Goal: Task Accomplishment & Management: Understand process/instructions

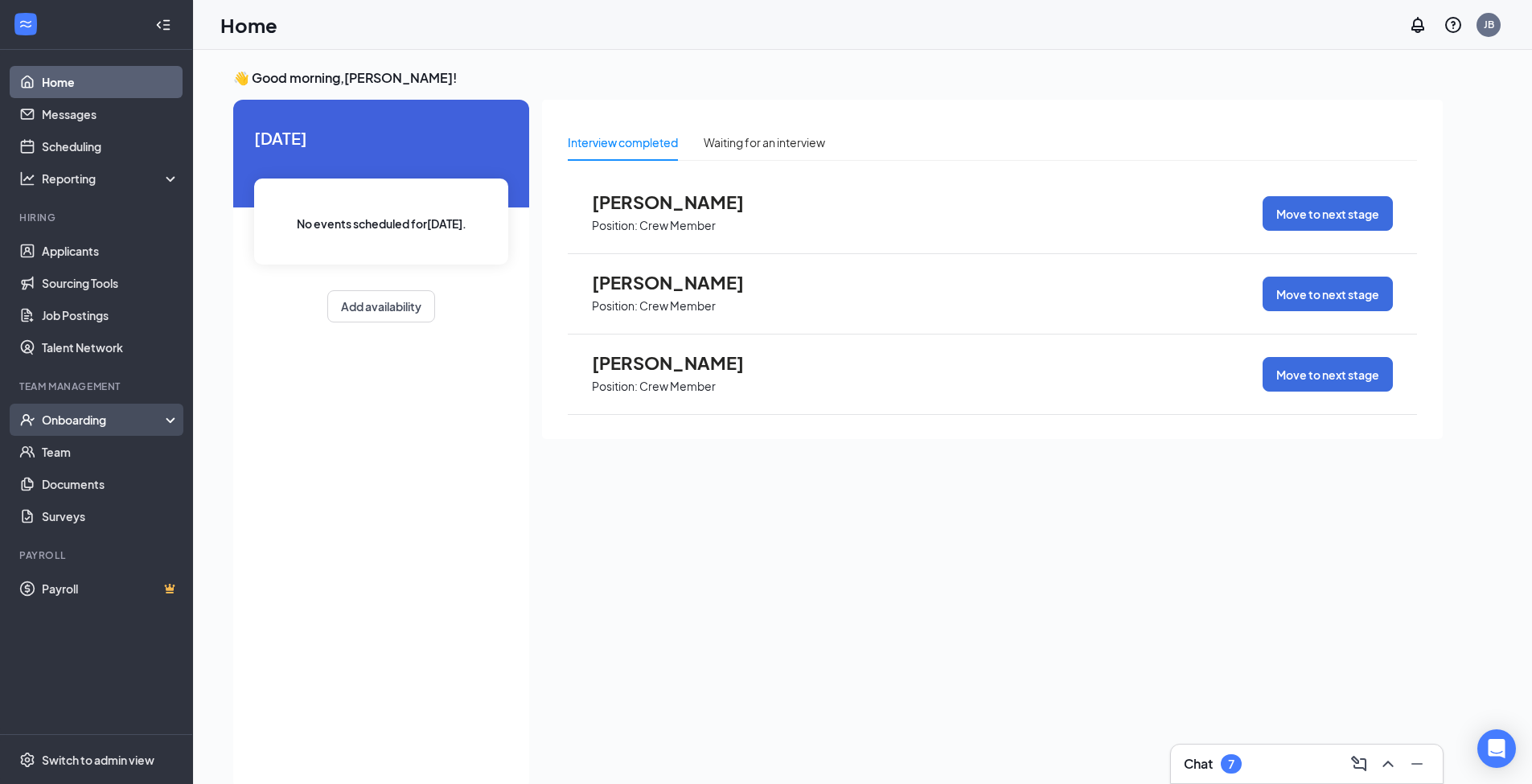
click at [105, 411] on div "Onboarding" at bounding box center [104, 419] width 124 height 16
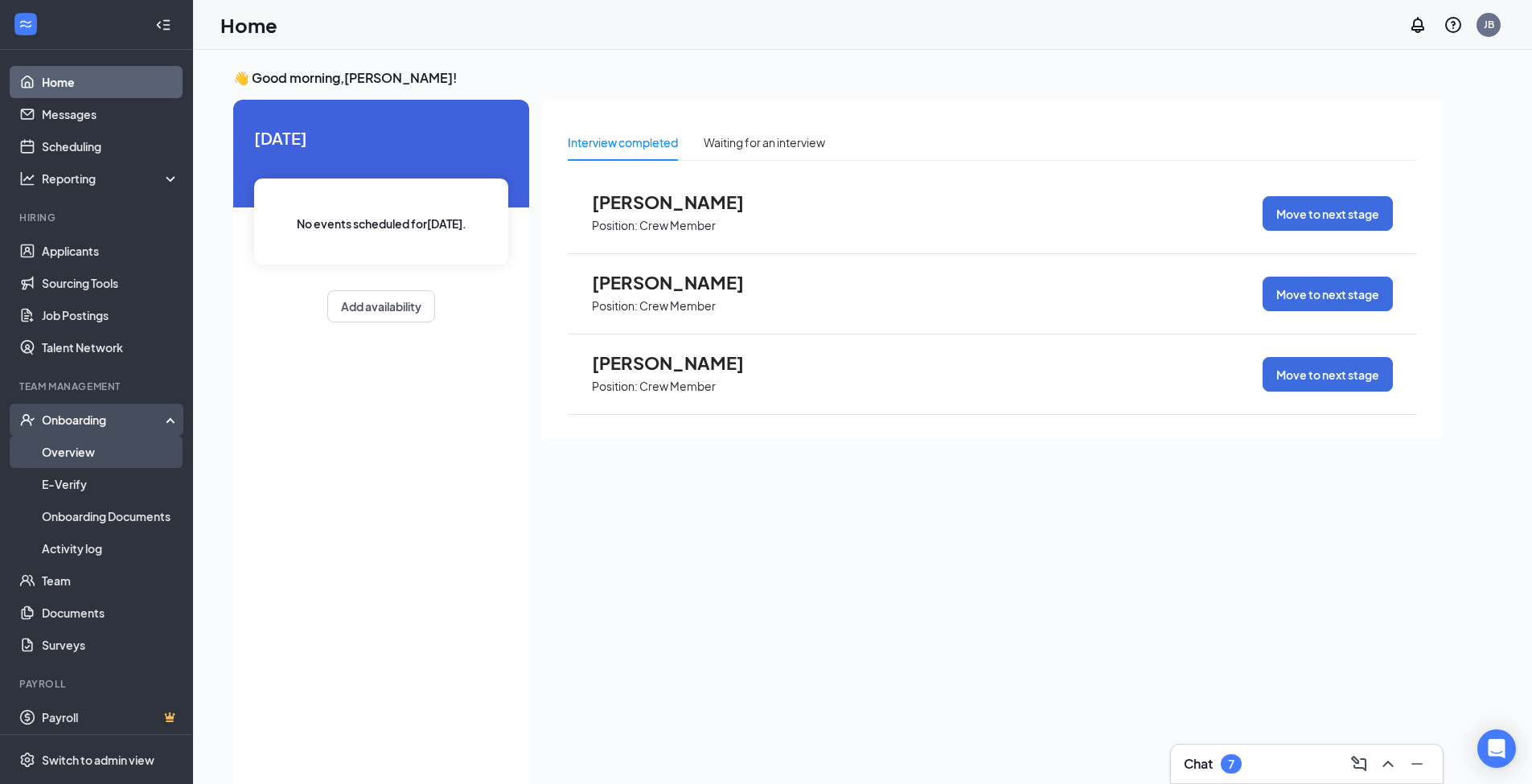
click at [96, 447] on link "Overview" at bounding box center [111, 451] width 137 height 32
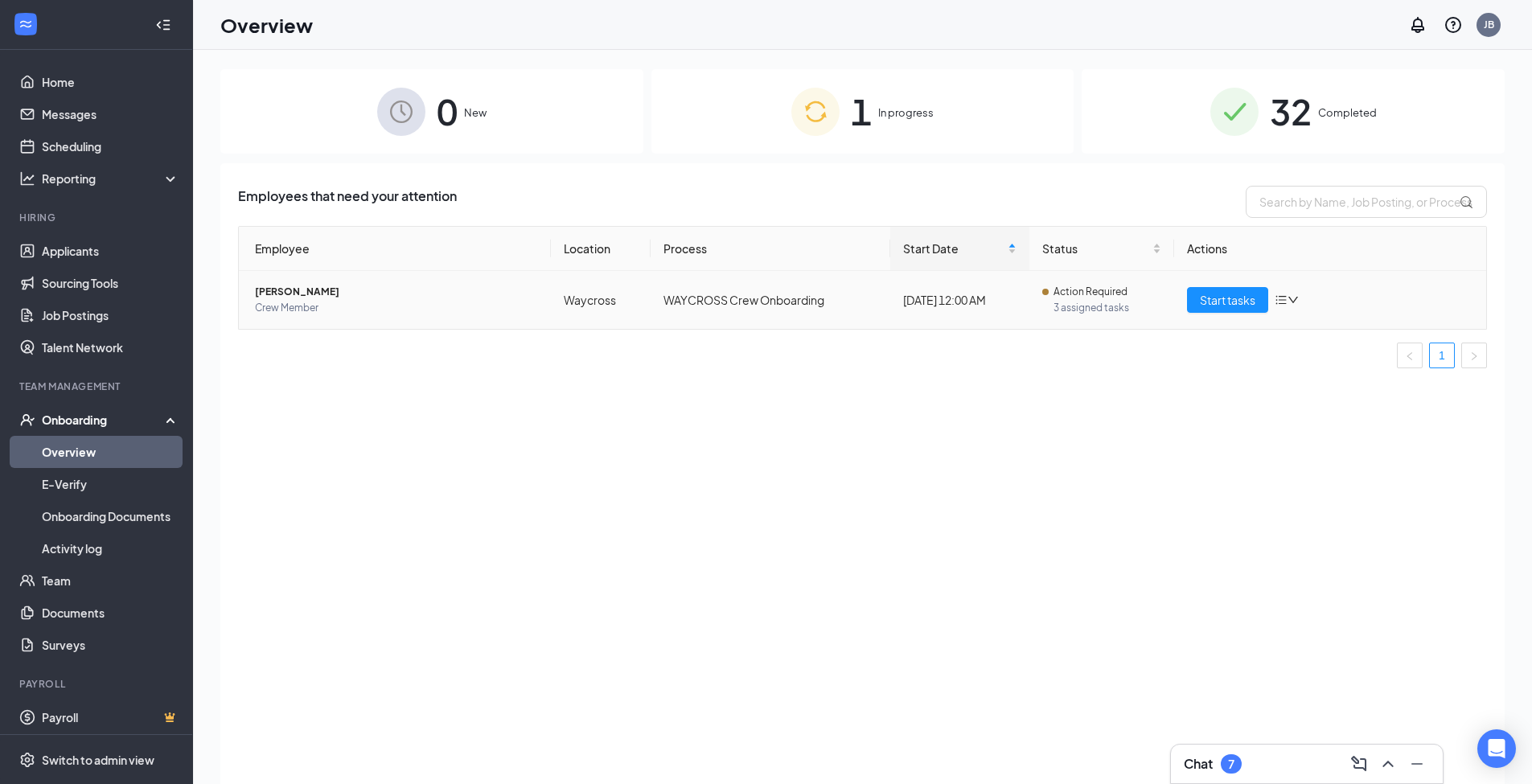
click at [1292, 297] on icon "down" at bounding box center [1293, 300] width 12 height 12
drag, startPoint x: 1185, startPoint y: 474, endPoint x: 842, endPoint y: 282, distance: 393.1
click at [1184, 474] on div "Employees that need your attention Employee Location Process Start Date Status …" at bounding box center [862, 493] width 1284 height 661
click at [315, 285] on span "[PERSON_NAME]" at bounding box center [396, 292] width 283 height 16
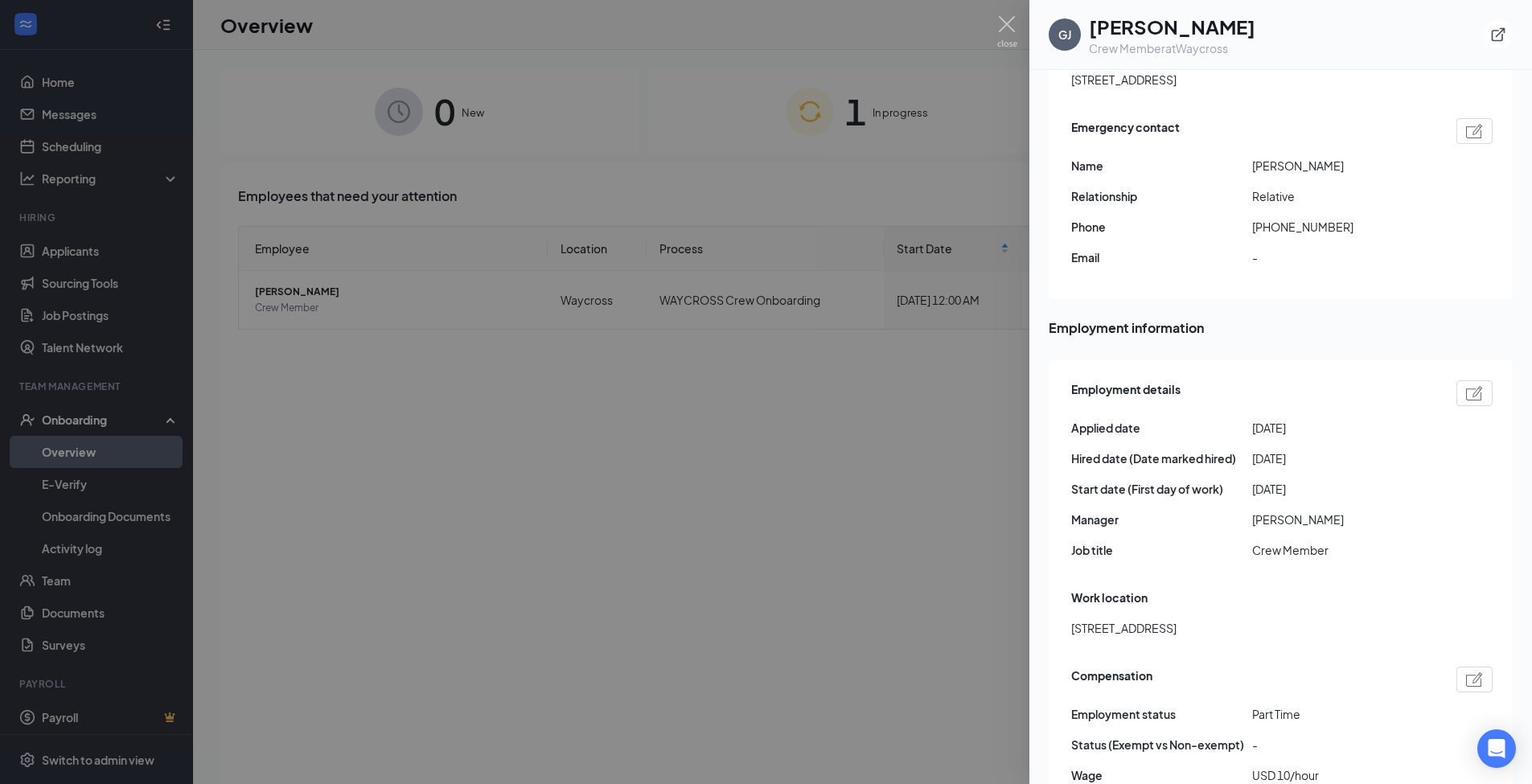
scroll to position [354, 0]
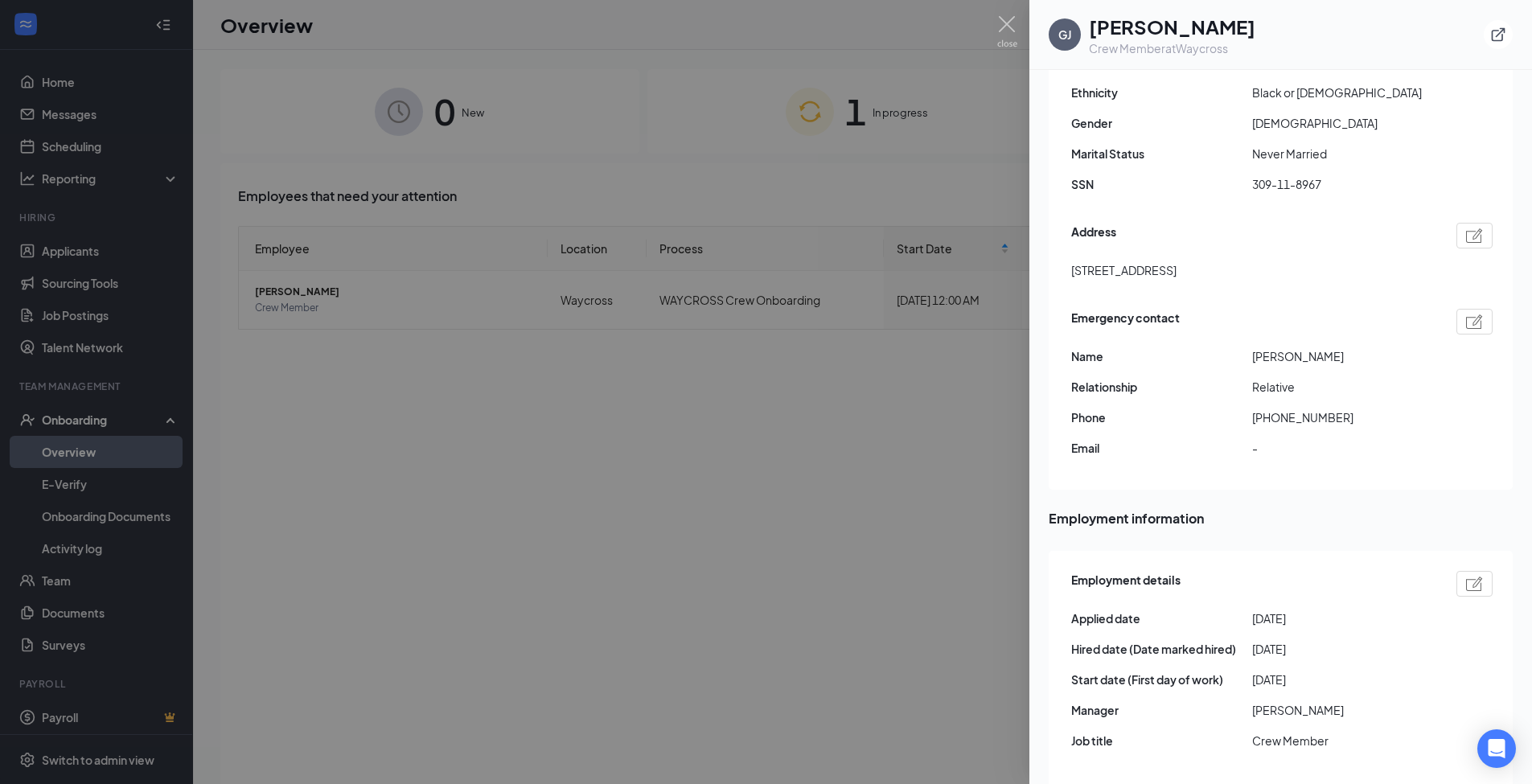
click at [868, 596] on div at bounding box center [766, 392] width 1532 height 784
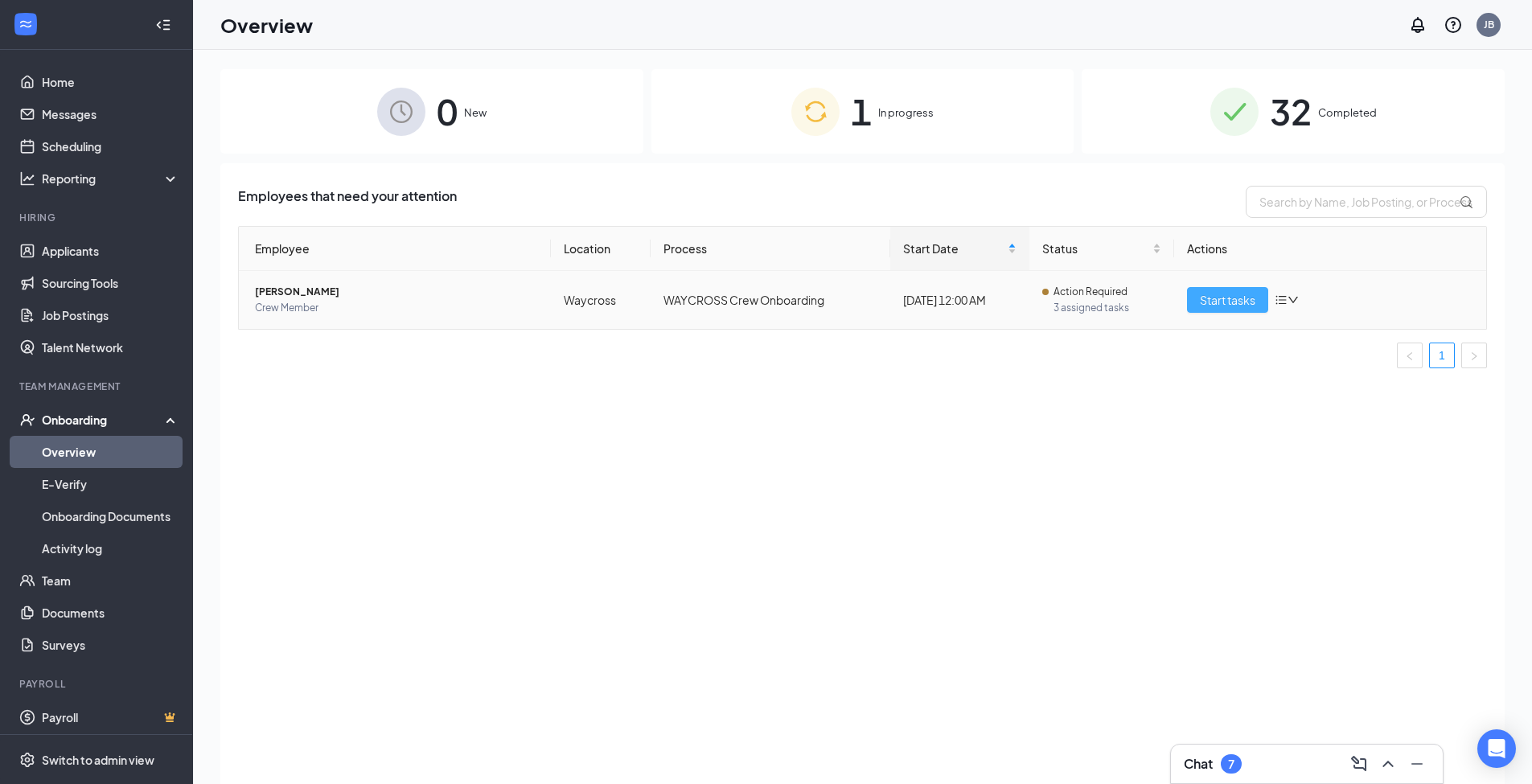
click at [1228, 292] on span "Start tasks" at bounding box center [1228, 300] width 55 height 18
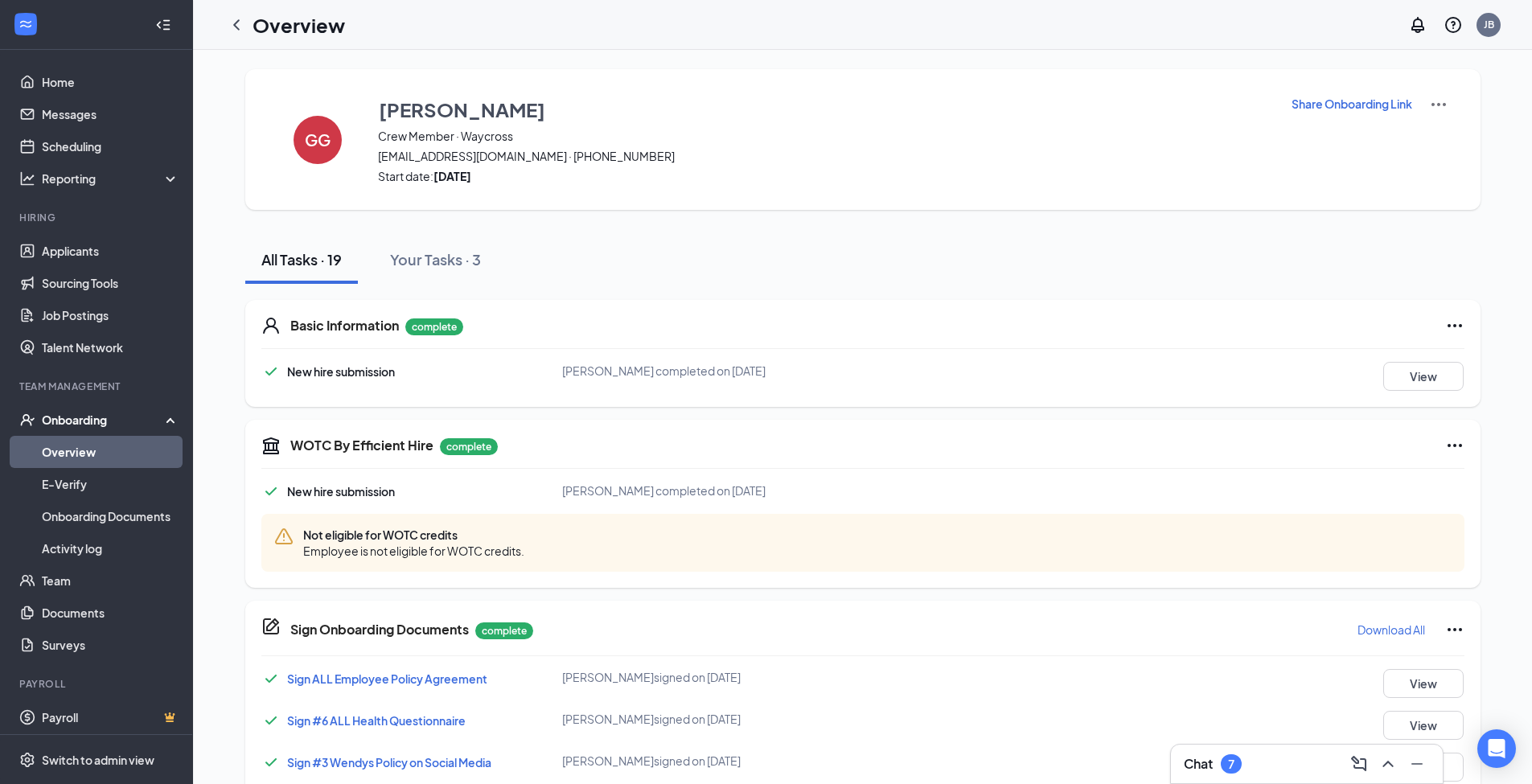
click at [1360, 95] on p "Share Onboarding Link" at bounding box center [1351, 103] width 120 height 16
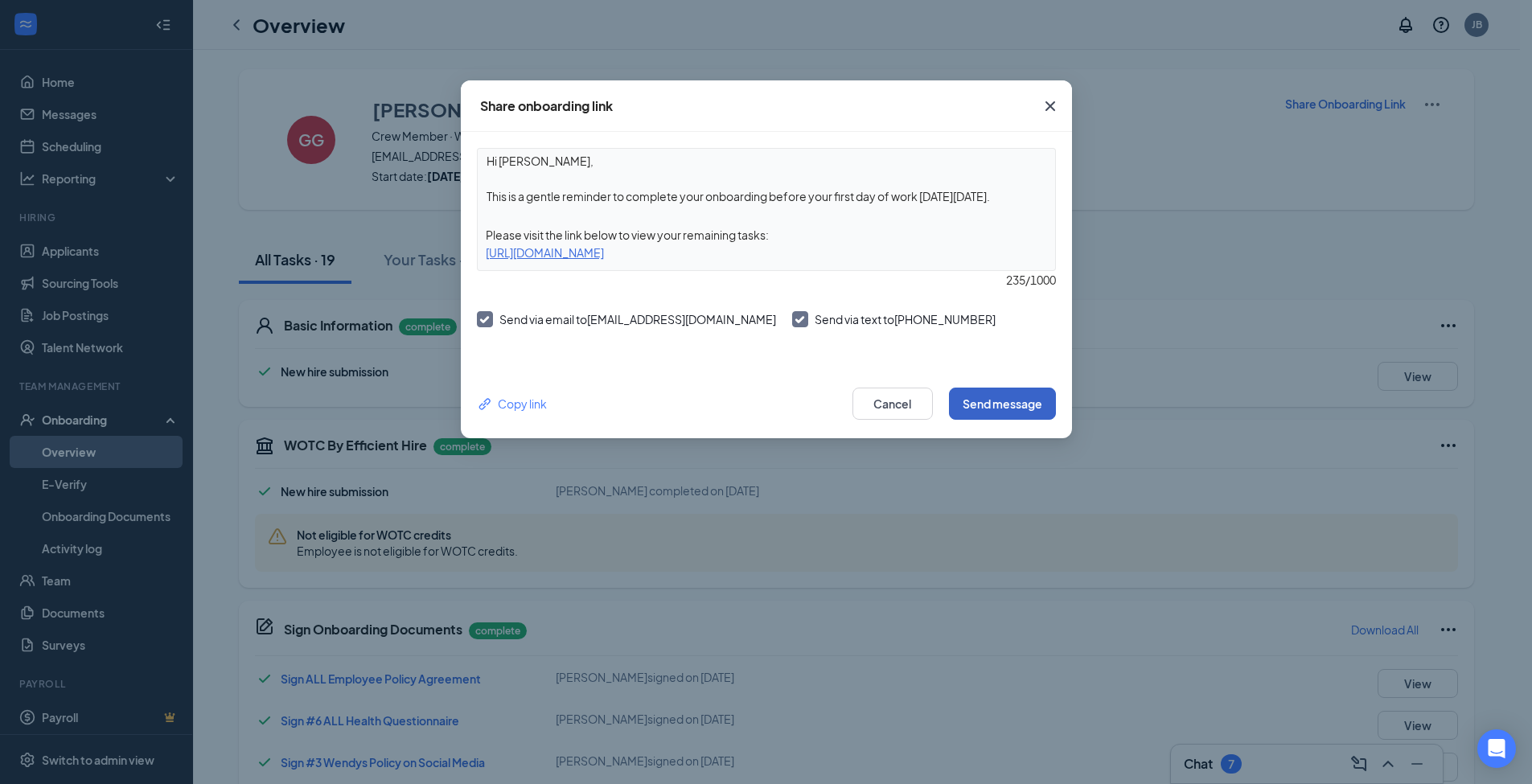
click at [989, 392] on button "Send message" at bounding box center [1002, 403] width 107 height 32
